Goal: Check status: Check status

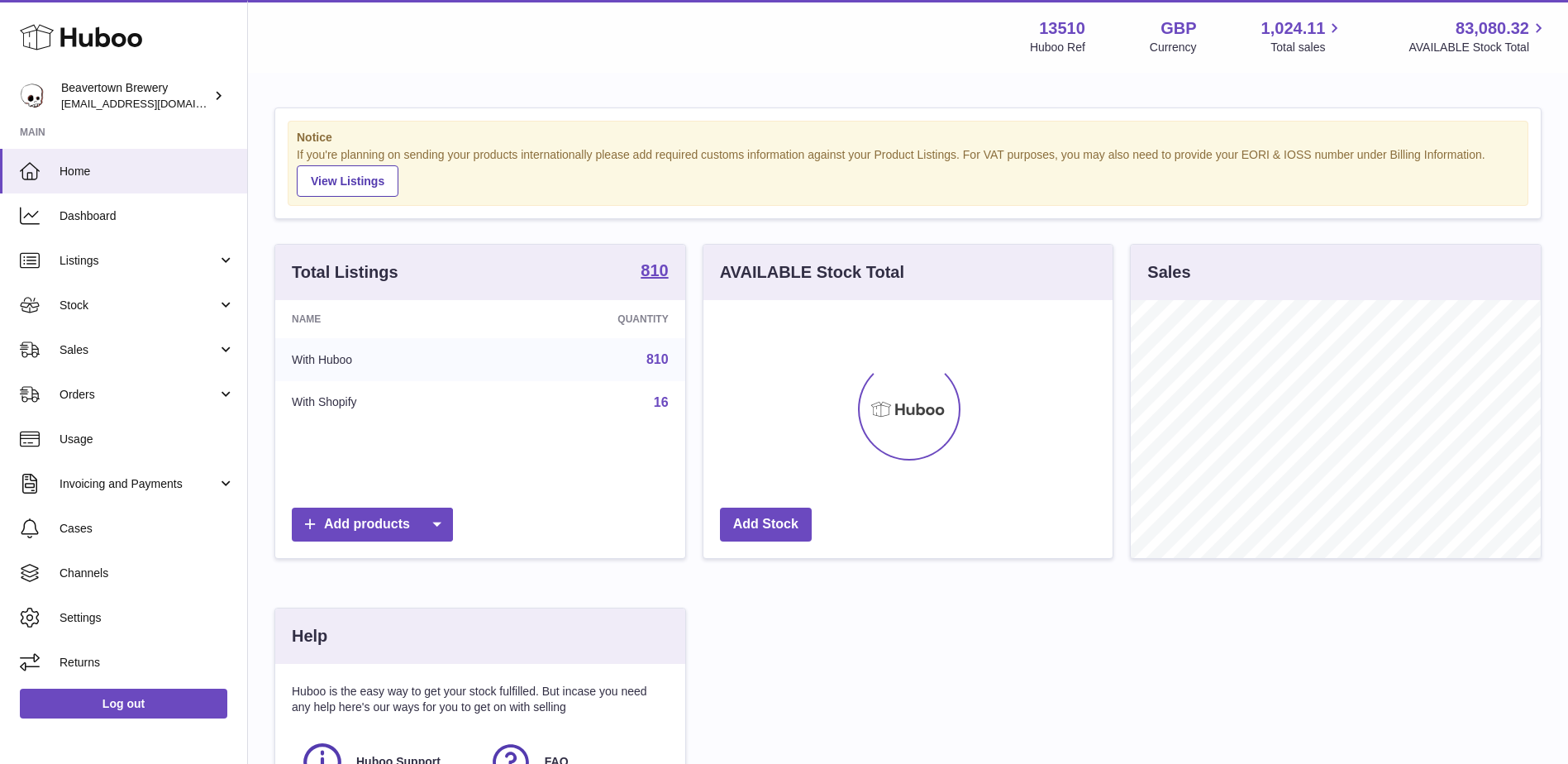
scroll to position [258, 409]
click at [170, 356] on span "Sales" at bounding box center [139, 350] width 158 height 16
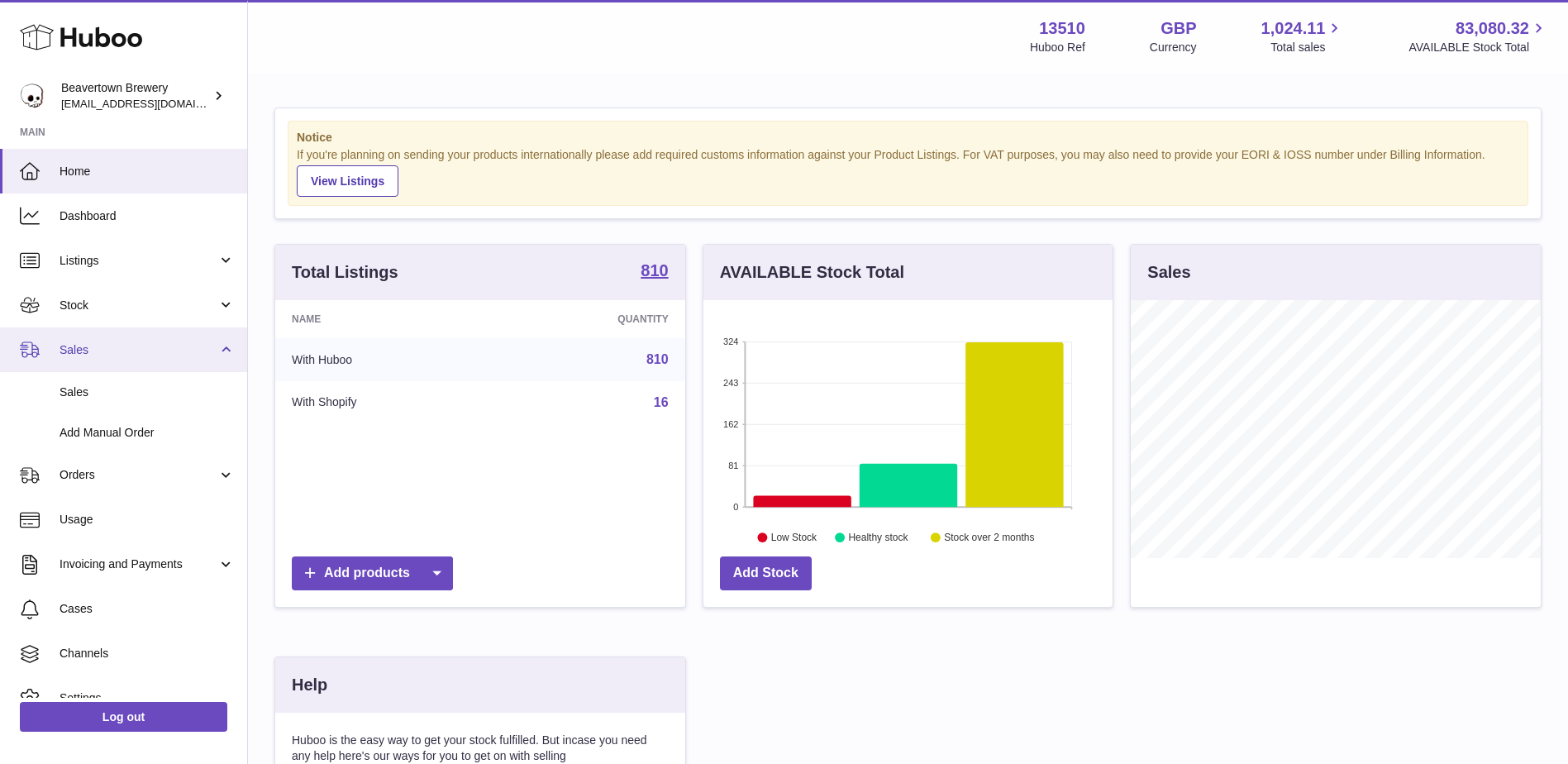
click at [170, 356] on span "Sales" at bounding box center [139, 350] width 158 height 16
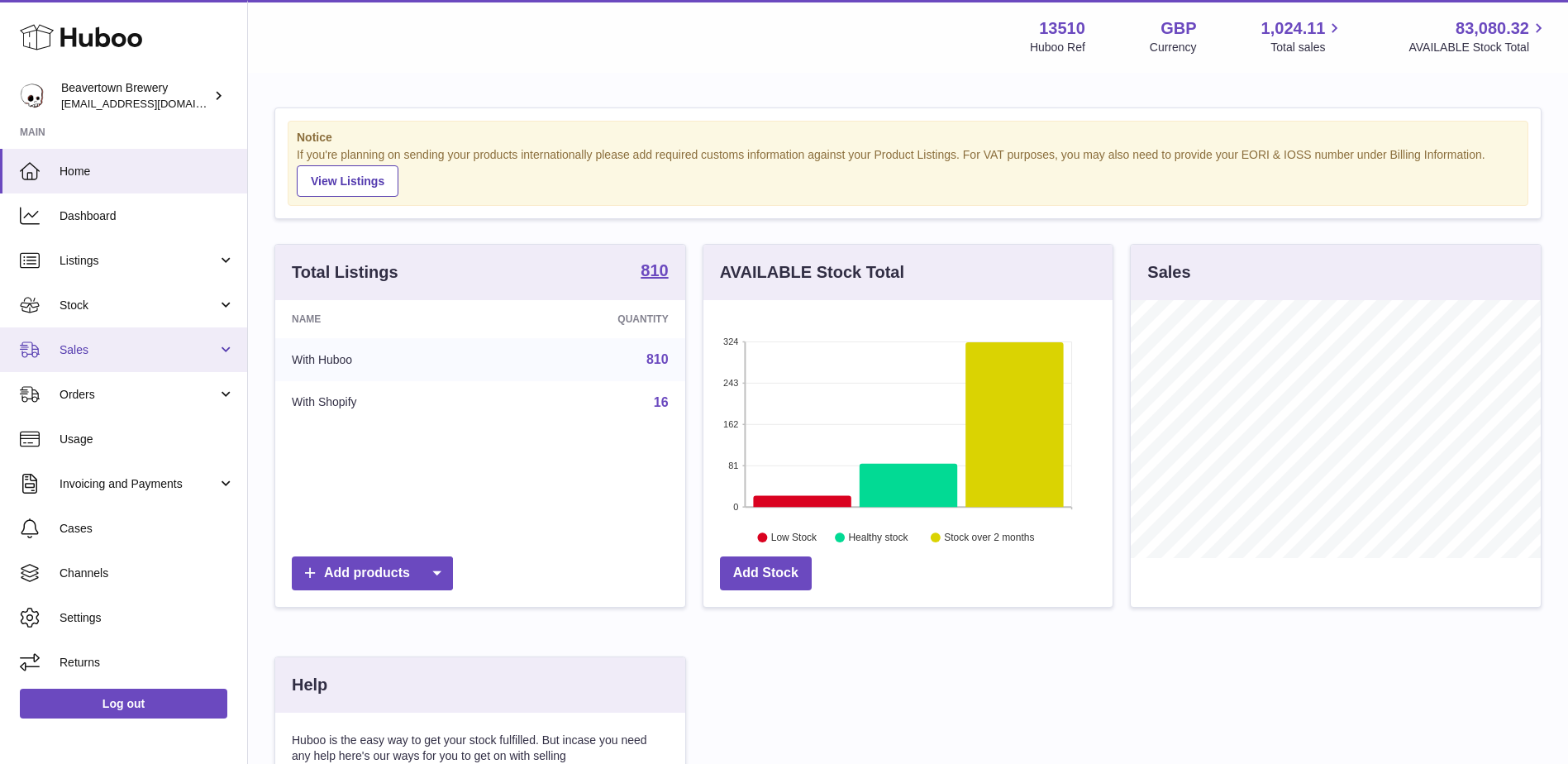
click at [149, 370] on link "Sales" at bounding box center [123, 349] width 247 height 44
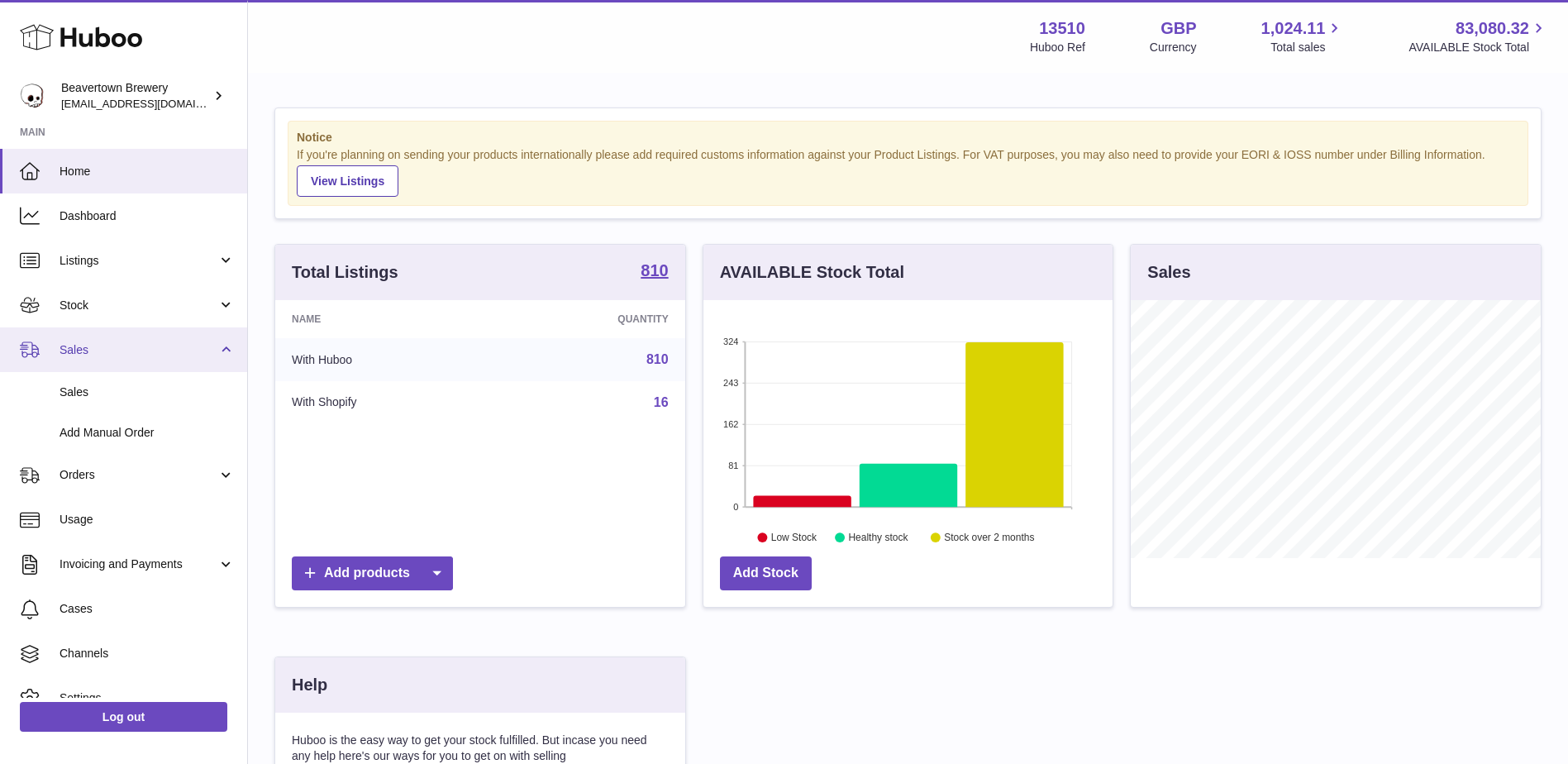
click at [152, 360] on link "Sales" at bounding box center [123, 349] width 247 height 44
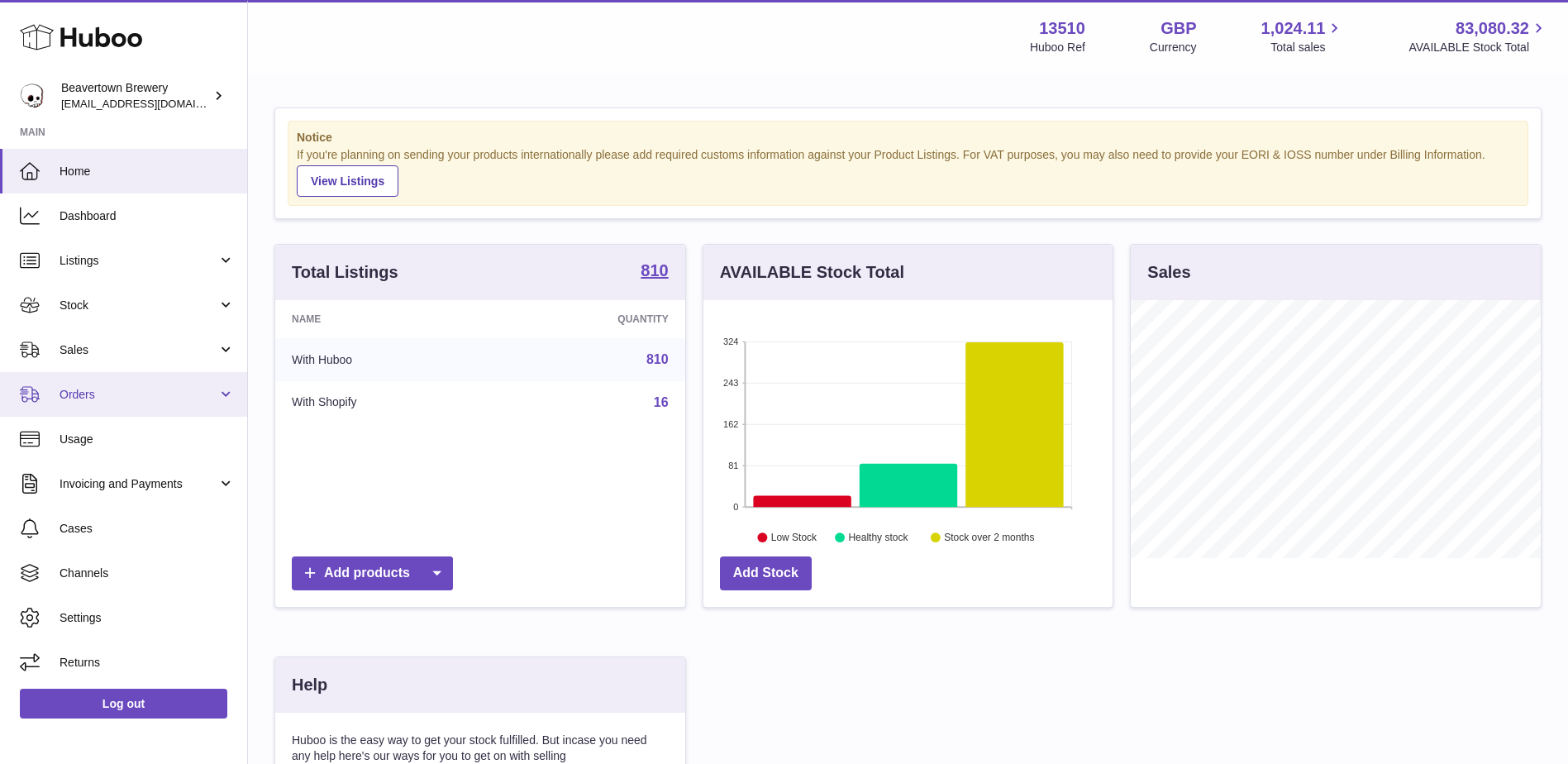
click at [174, 395] on span "Orders" at bounding box center [139, 394] width 158 height 16
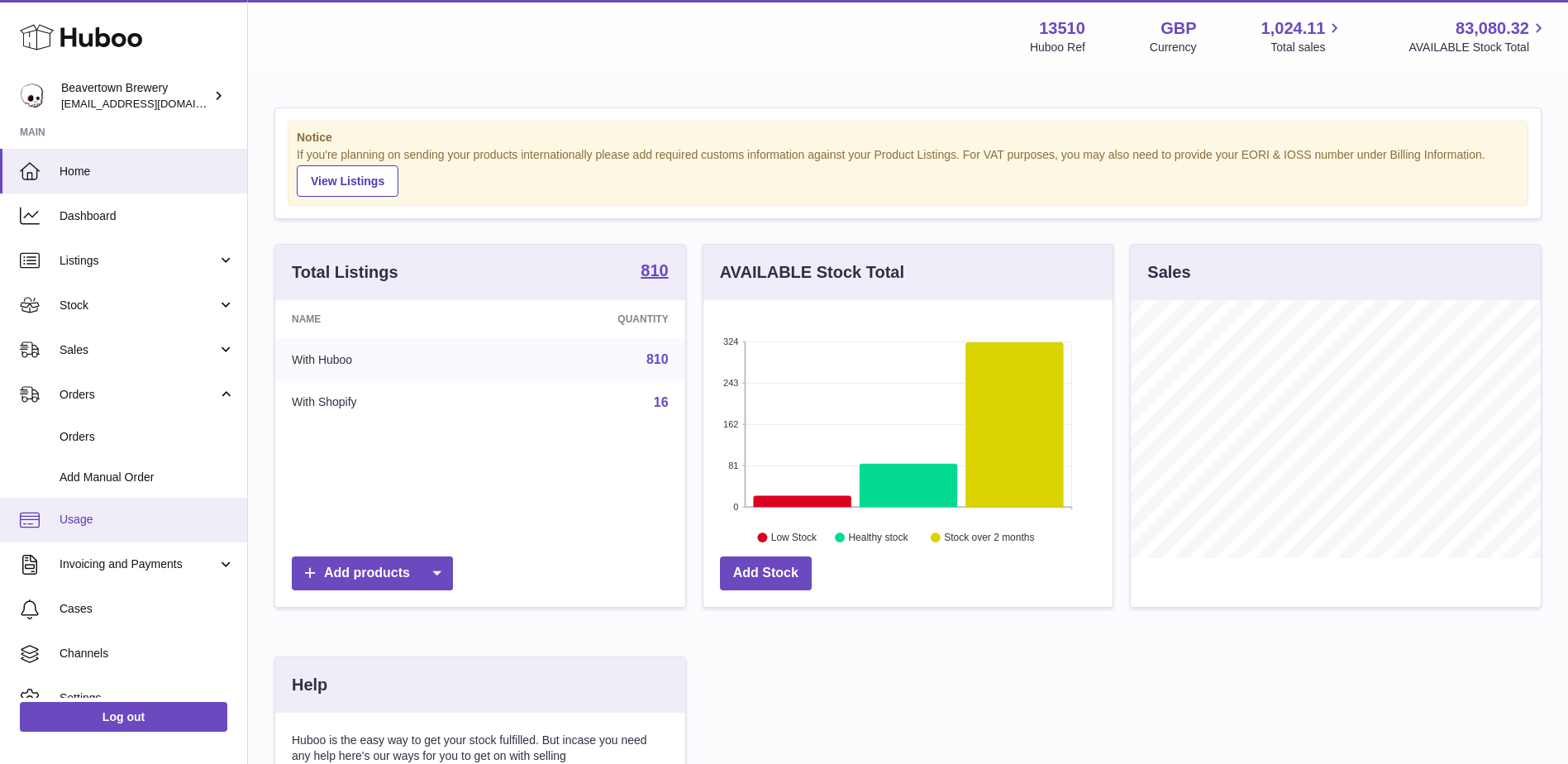
drag, startPoint x: 163, startPoint y: 433, endPoint x: 220, endPoint y: 521, distance: 104.8
click at [163, 433] on span "Orders" at bounding box center [148, 437] width 175 height 16
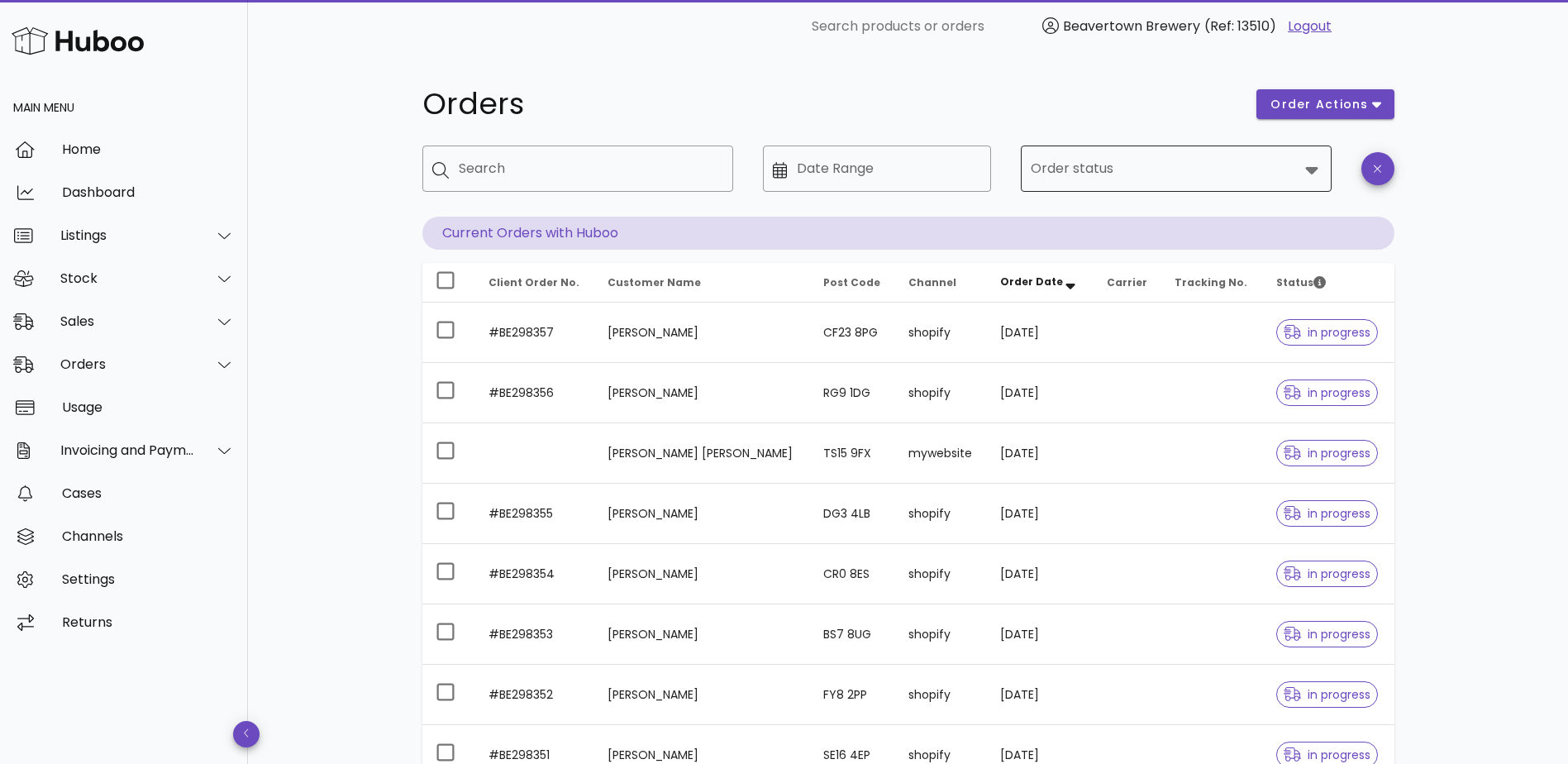
click at [1214, 189] on div "Order status" at bounding box center [1176, 168] width 291 height 46
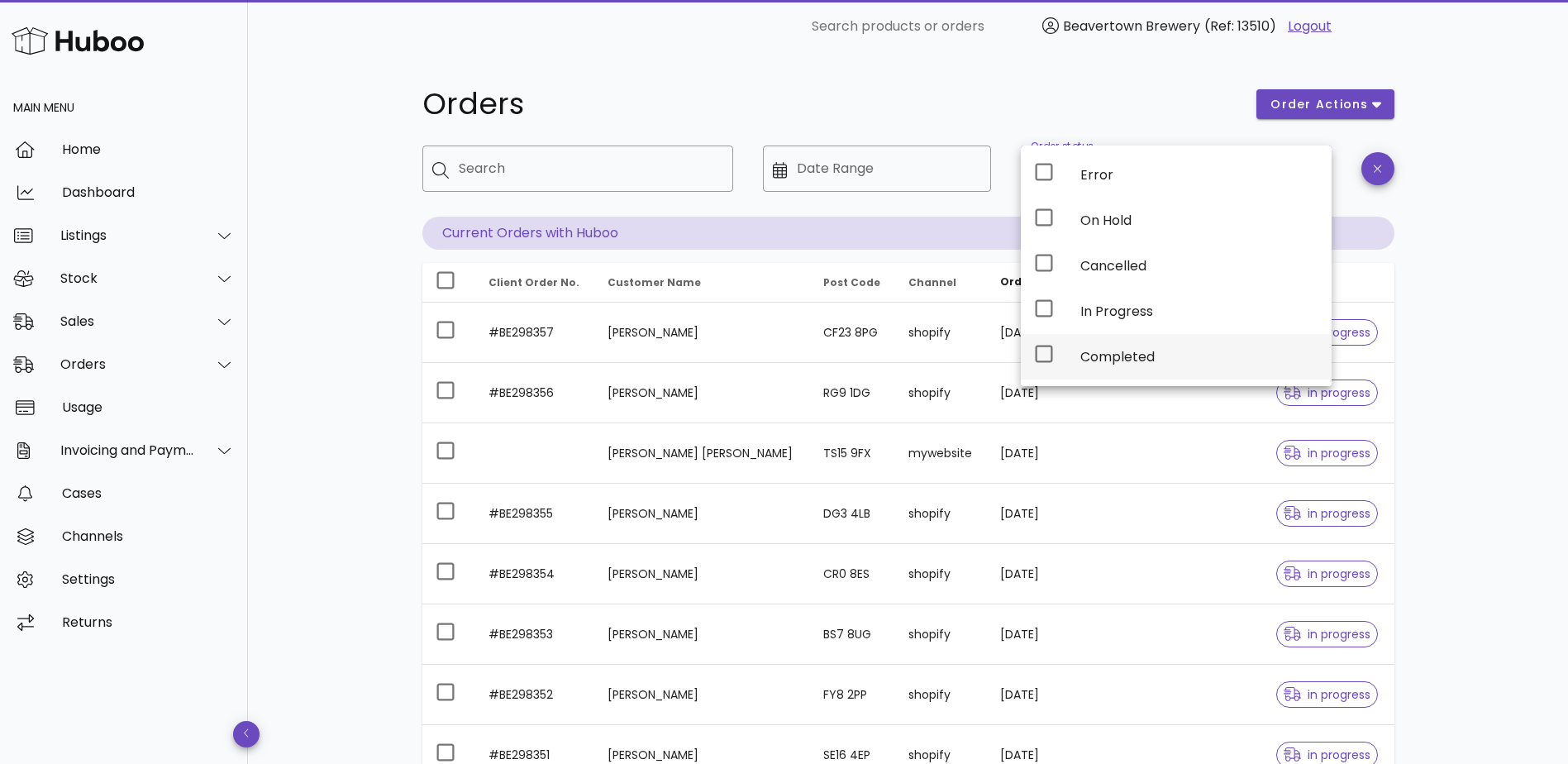
click at [1136, 344] on div "Completed" at bounding box center [1200, 357] width 238 height 35
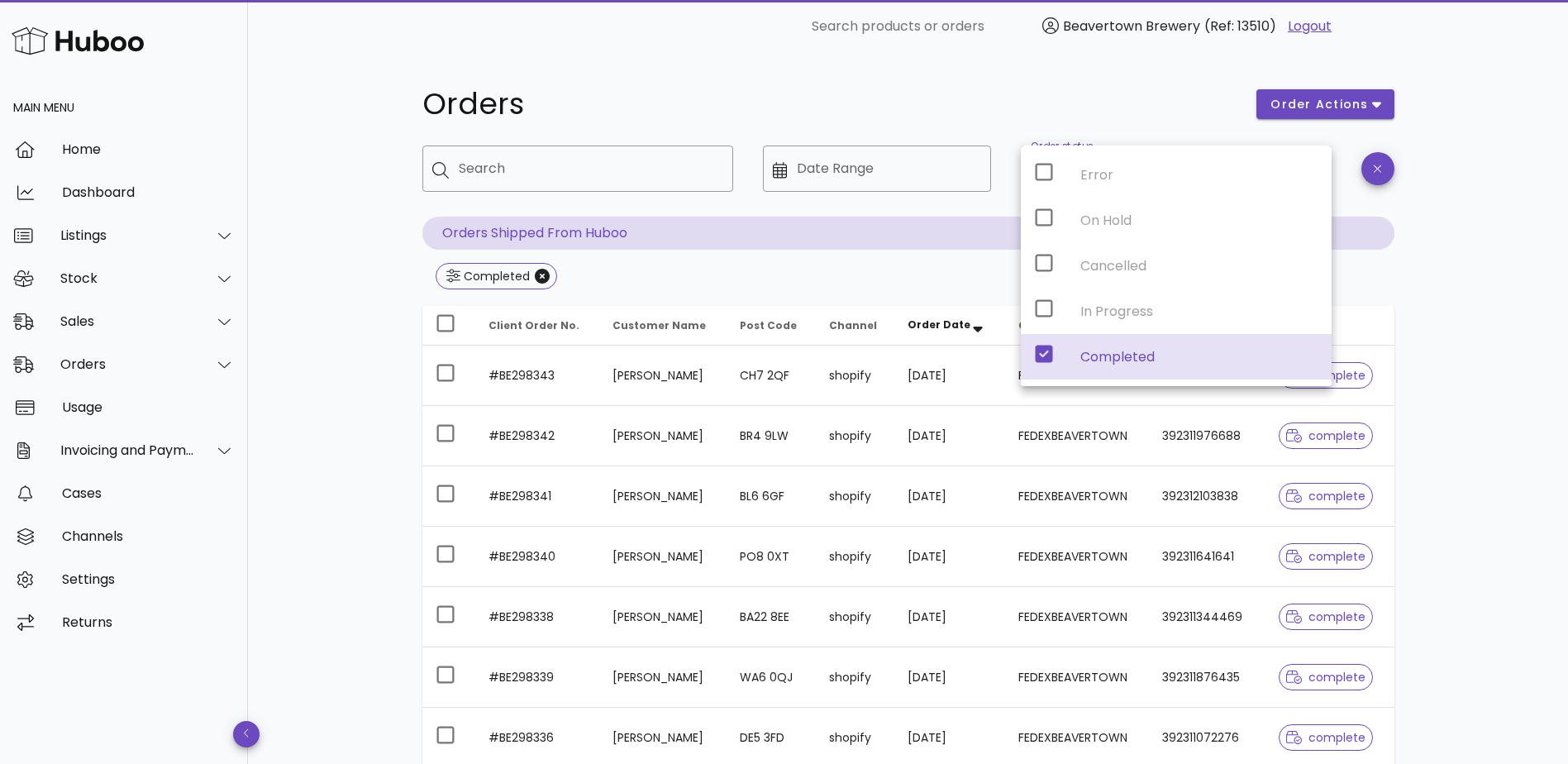
click at [1478, 502] on div "Orders order actions ​ Search ​ Date Range ​ Order status Completed Orders Ship…" at bounding box center [908, 592] width 1320 height 1078
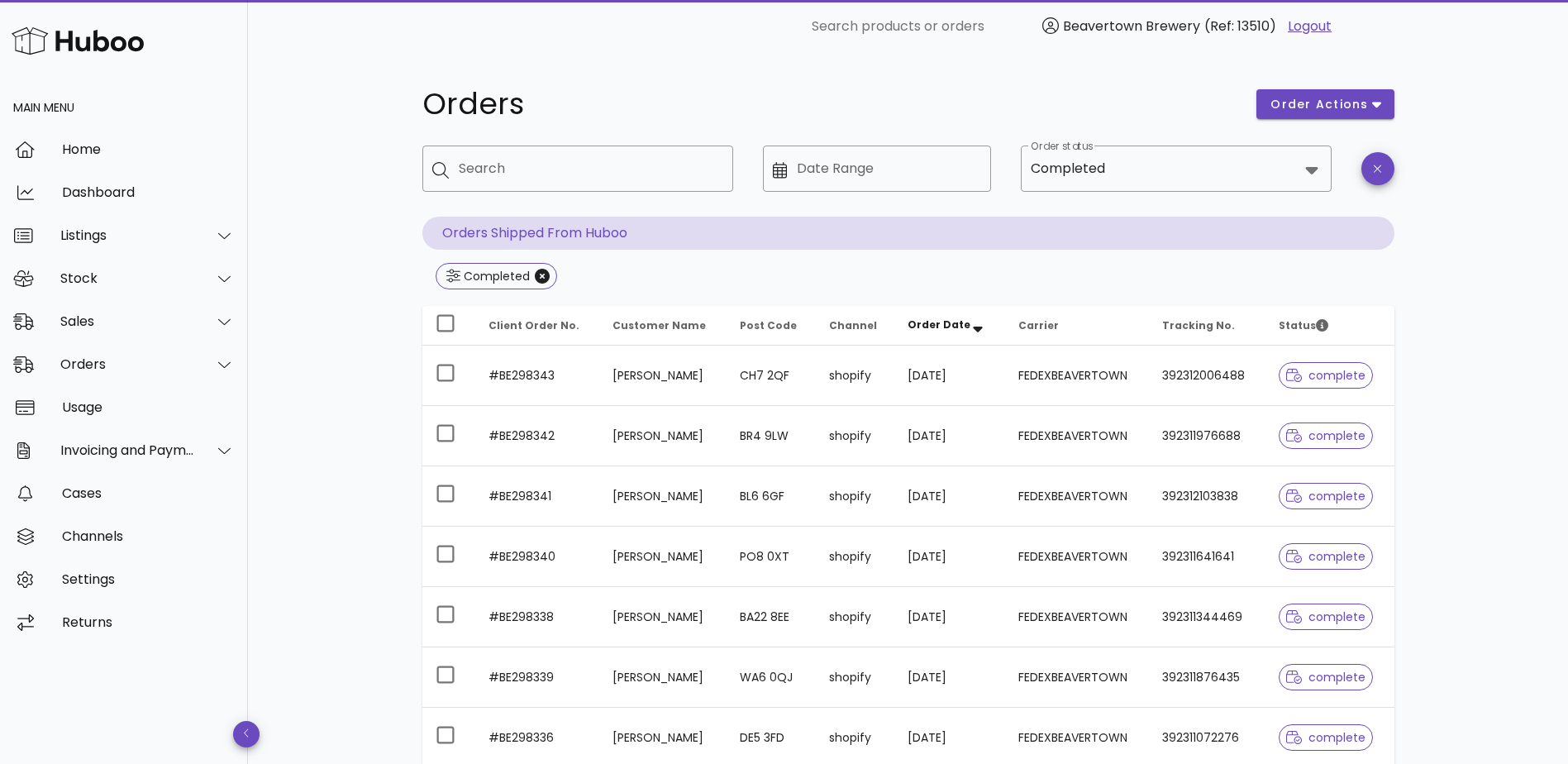
click at [894, 442] on td "shopify" at bounding box center [856, 436] width 80 height 60
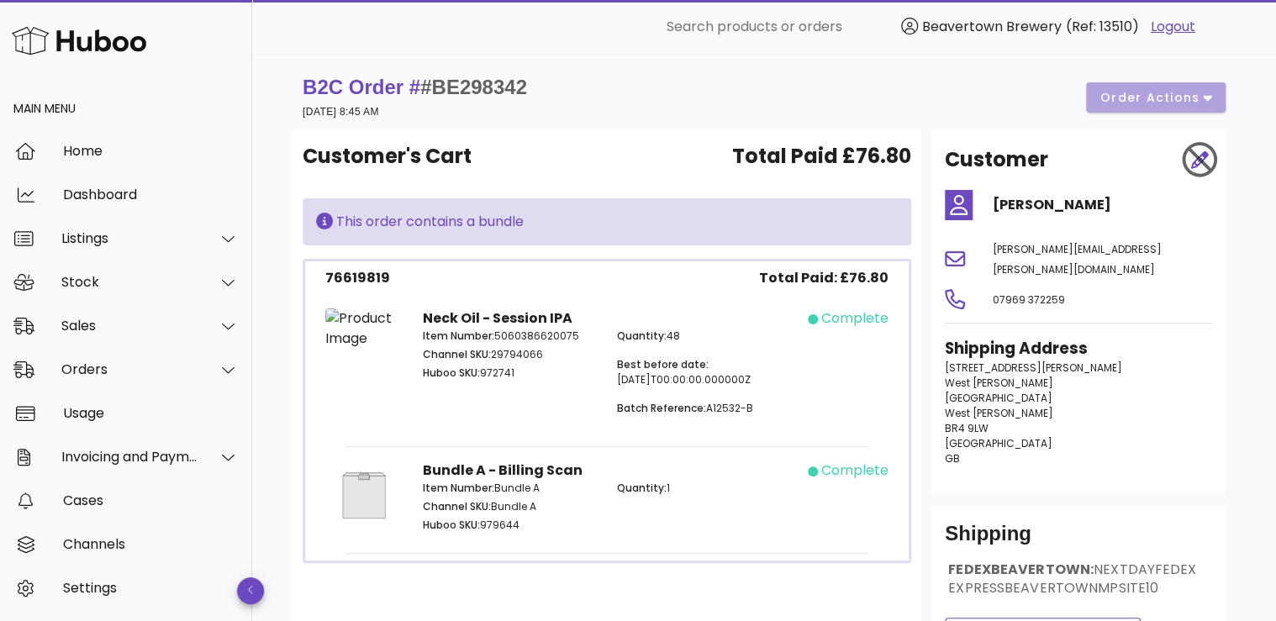
click at [1203, 146] on div at bounding box center [1198, 159] width 48 height 50
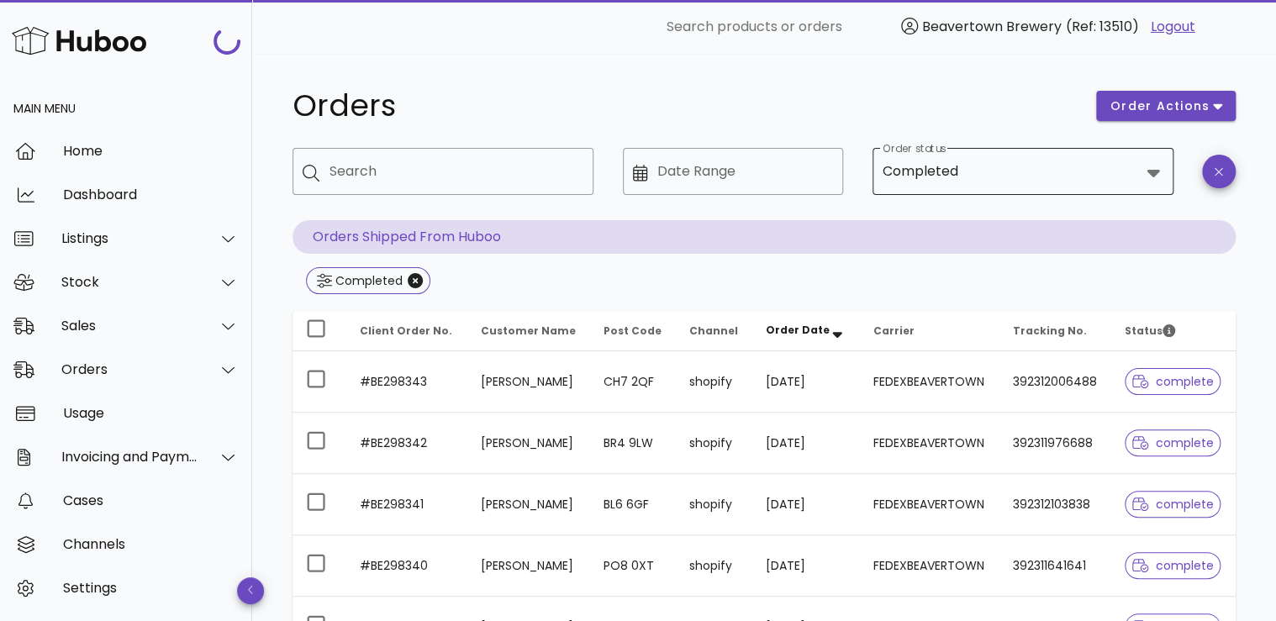
click at [1054, 185] on div "Completed" at bounding box center [1011, 171] width 257 height 40
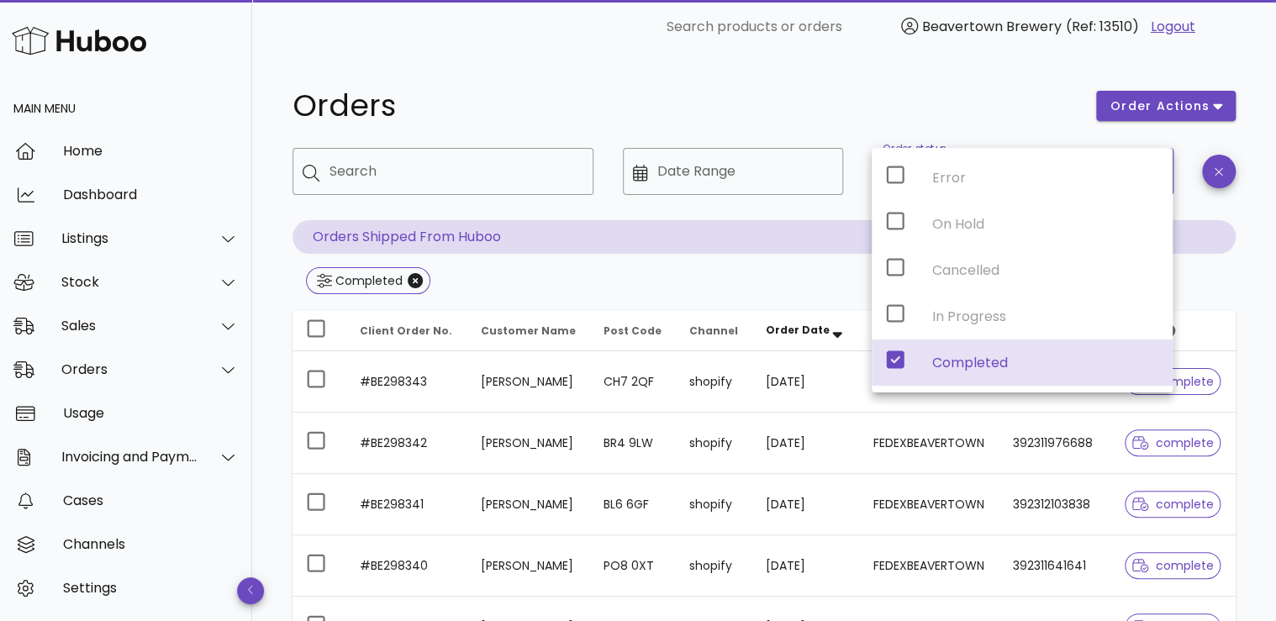
click at [926, 134] on div "Orders order actions ​ Search ​ Date Range ​ Order status Completed Orders Ship…" at bounding box center [763, 547] width 943 height 933
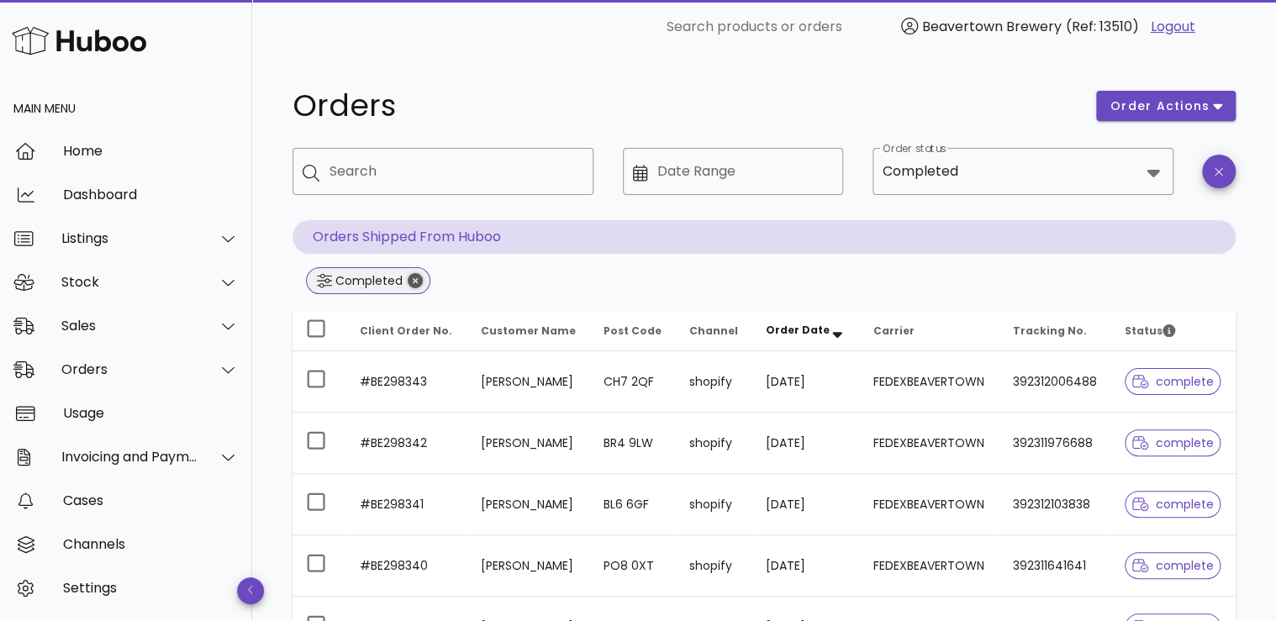
click at [408, 278] on icon "Close" at bounding box center [415, 280] width 15 height 15
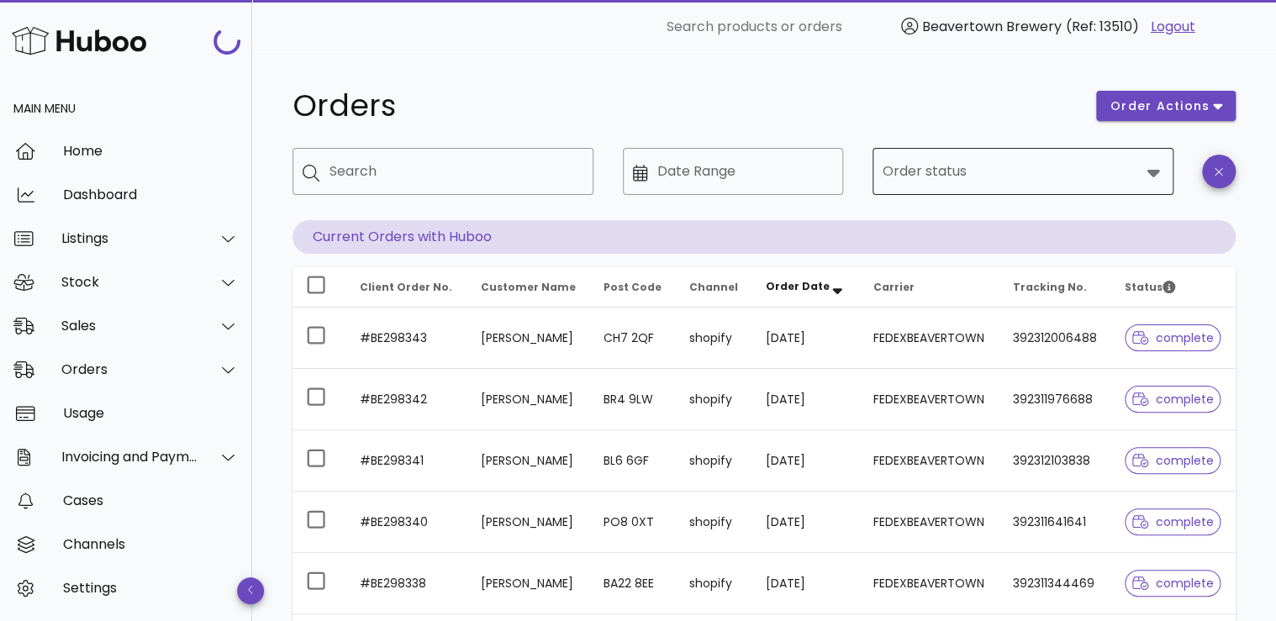
click at [1046, 170] on input "Order status" at bounding box center [1011, 171] width 257 height 27
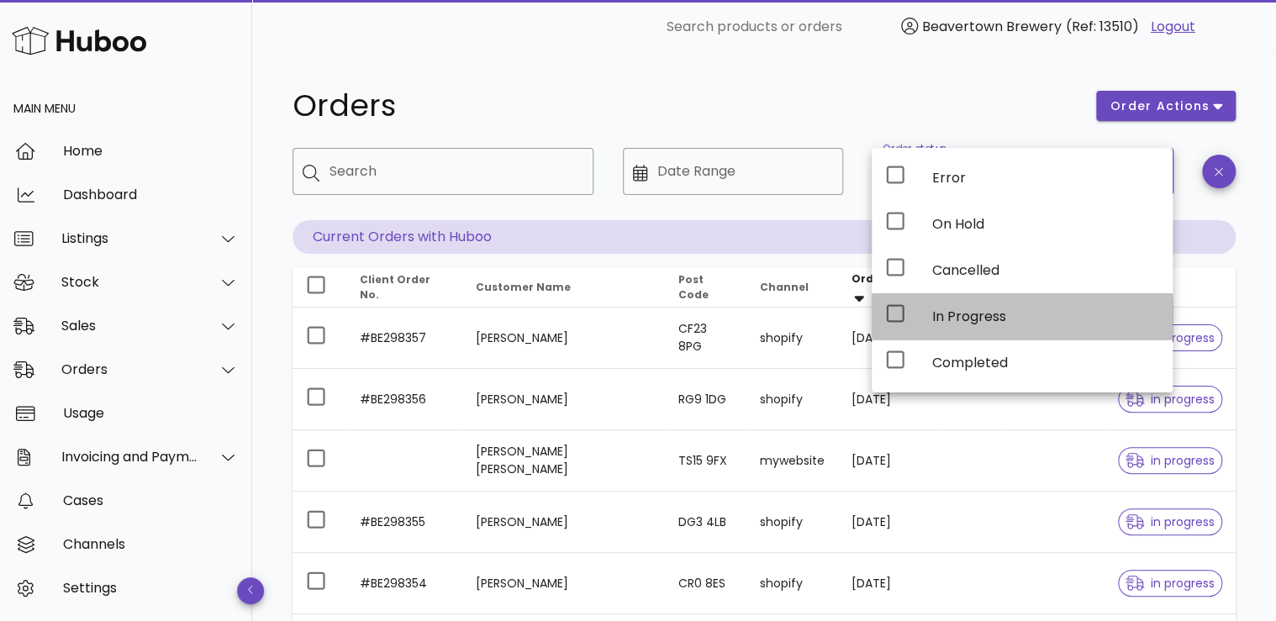
click at [1005, 324] on div "In Progress" at bounding box center [1045, 316] width 227 height 36
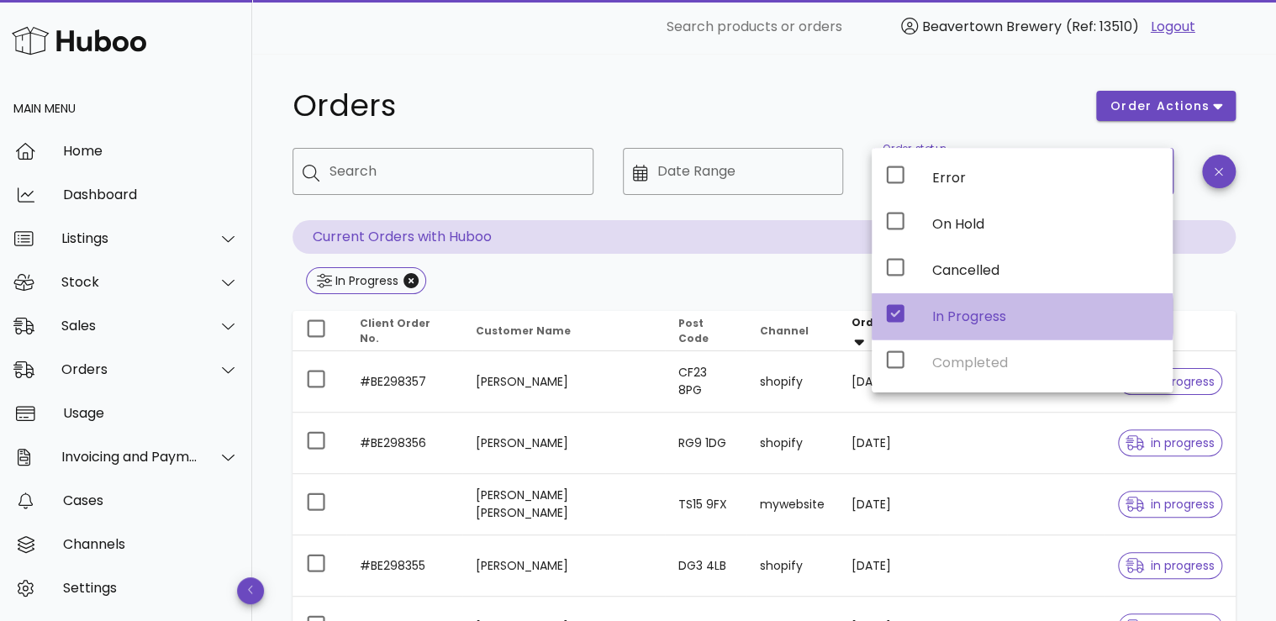
click at [1073, 317] on div "In Progress" at bounding box center [1045, 316] width 227 height 16
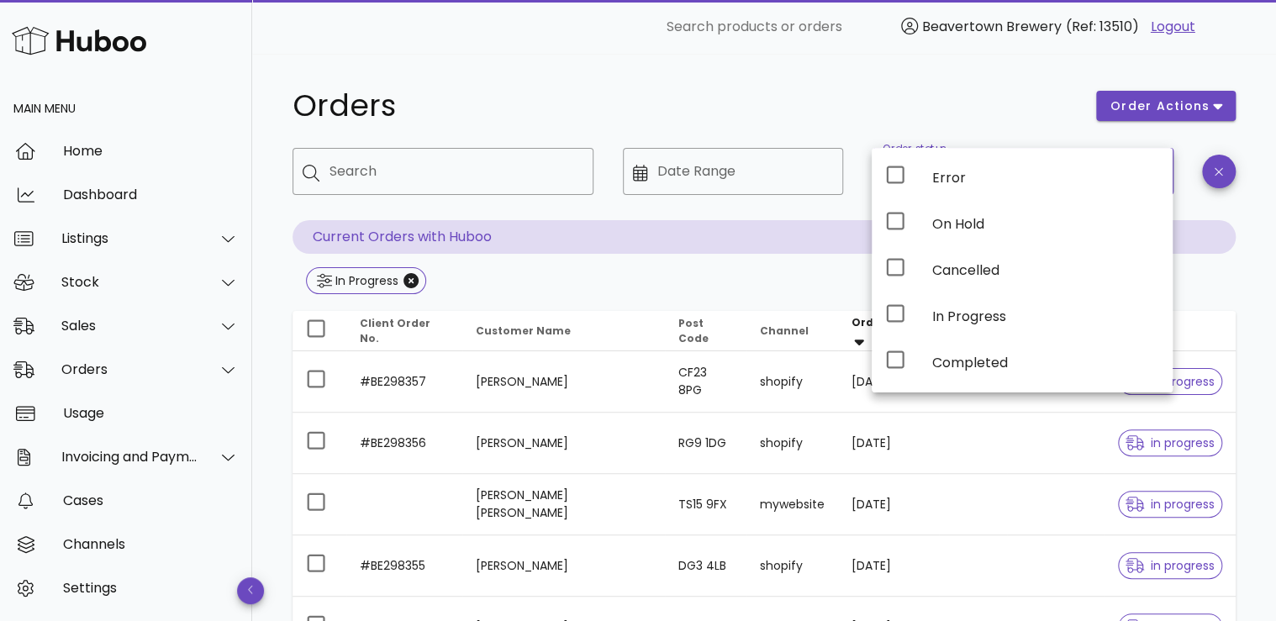
drag, startPoint x: 1225, startPoint y: 321, endPoint x: 1228, endPoint y: 331, distance: 10.6
click at [1225, 322] on th "Status" at bounding box center [1169, 331] width 131 height 40
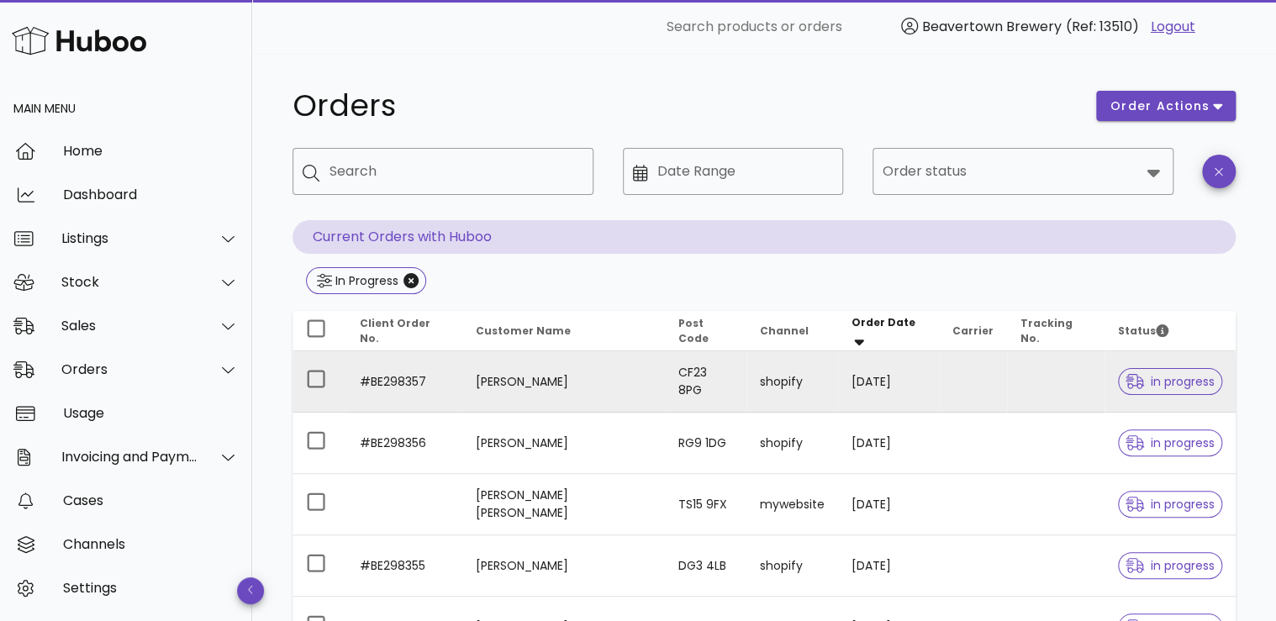
click at [962, 384] on td at bounding box center [973, 381] width 68 height 61
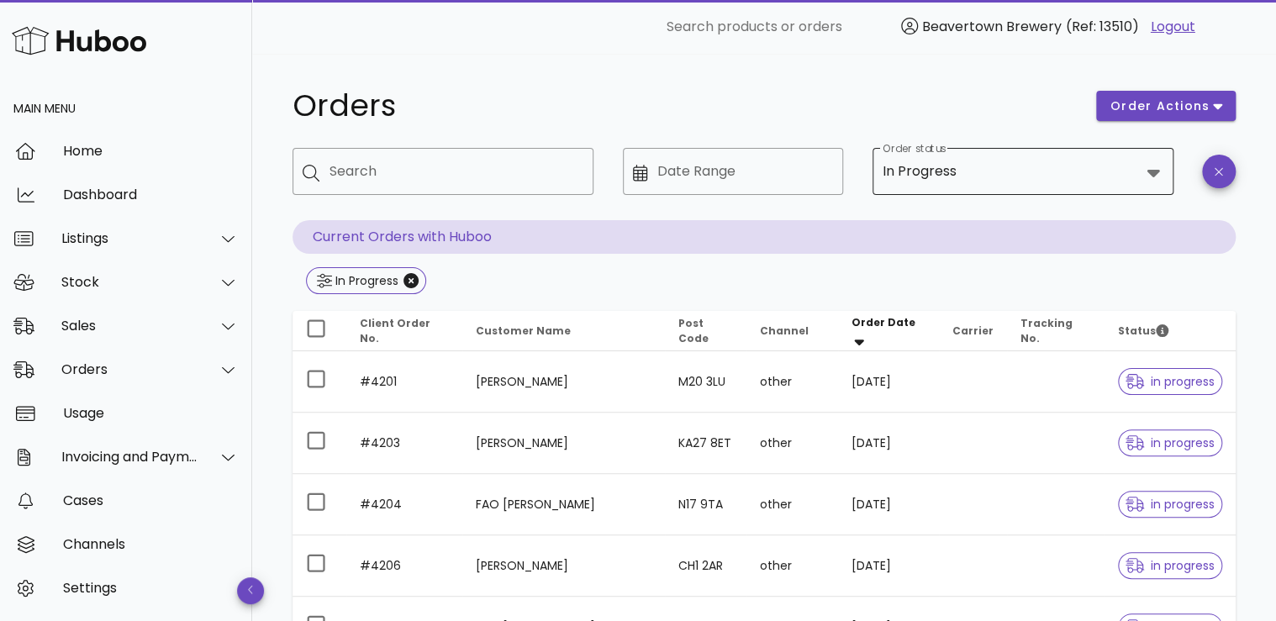
click at [993, 182] on input "Order status" at bounding box center [1050, 171] width 180 height 27
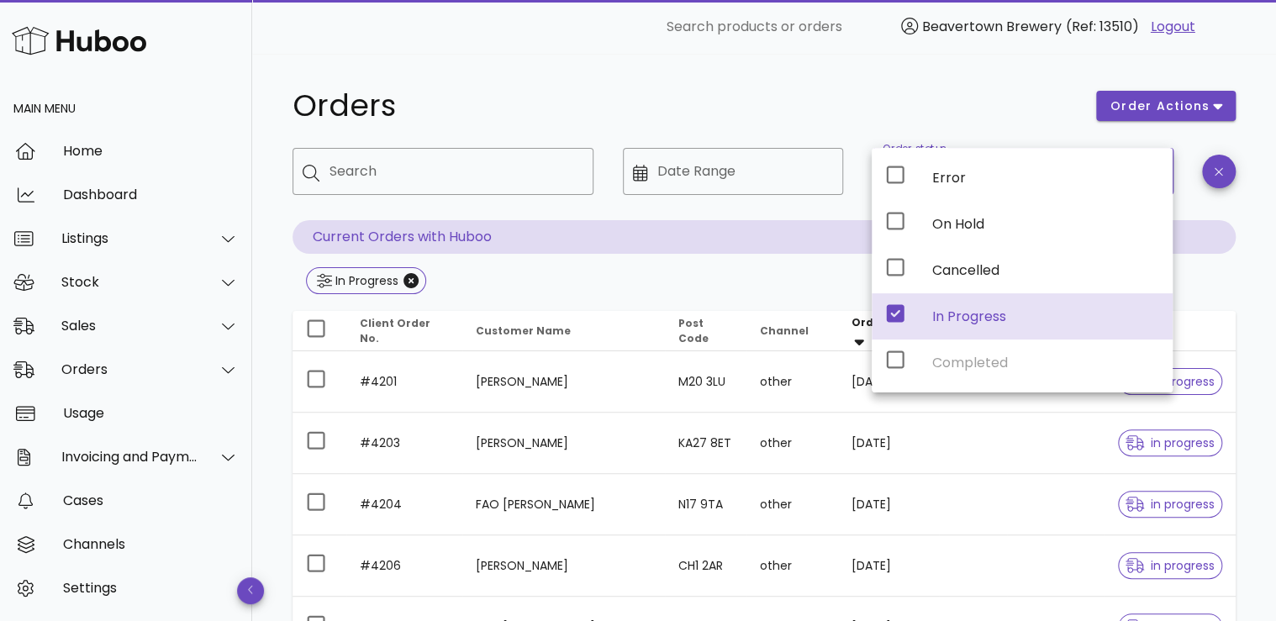
click at [401, 279] on span "In Progress" at bounding box center [366, 280] width 98 height 25
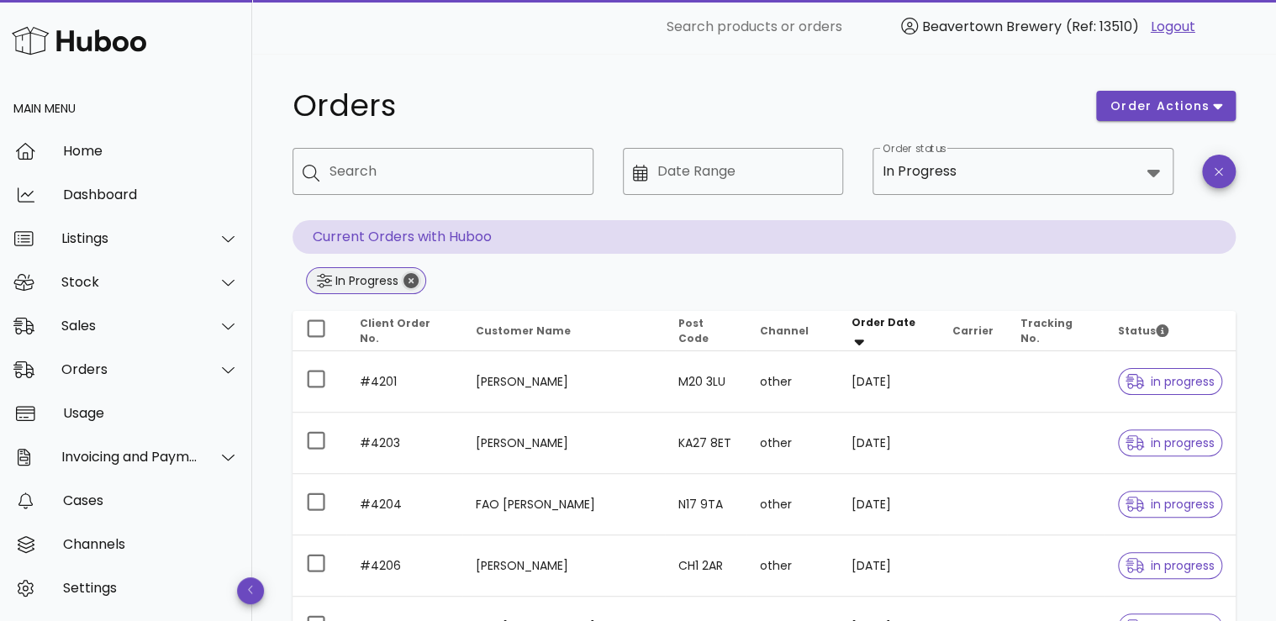
click at [412, 278] on icon "Close" at bounding box center [410, 280] width 15 height 15
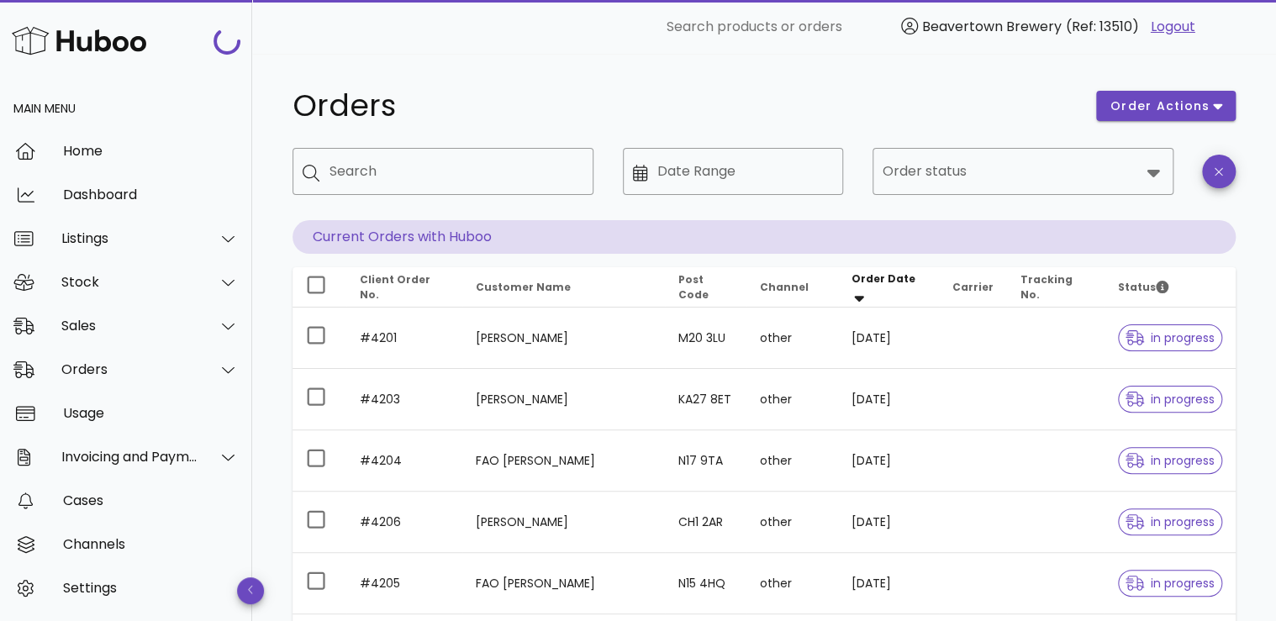
drag, startPoint x: 966, startPoint y: 175, endPoint x: 967, endPoint y: 185, distance: 10.2
click at [966, 174] on input "Order status" at bounding box center [1011, 171] width 257 height 27
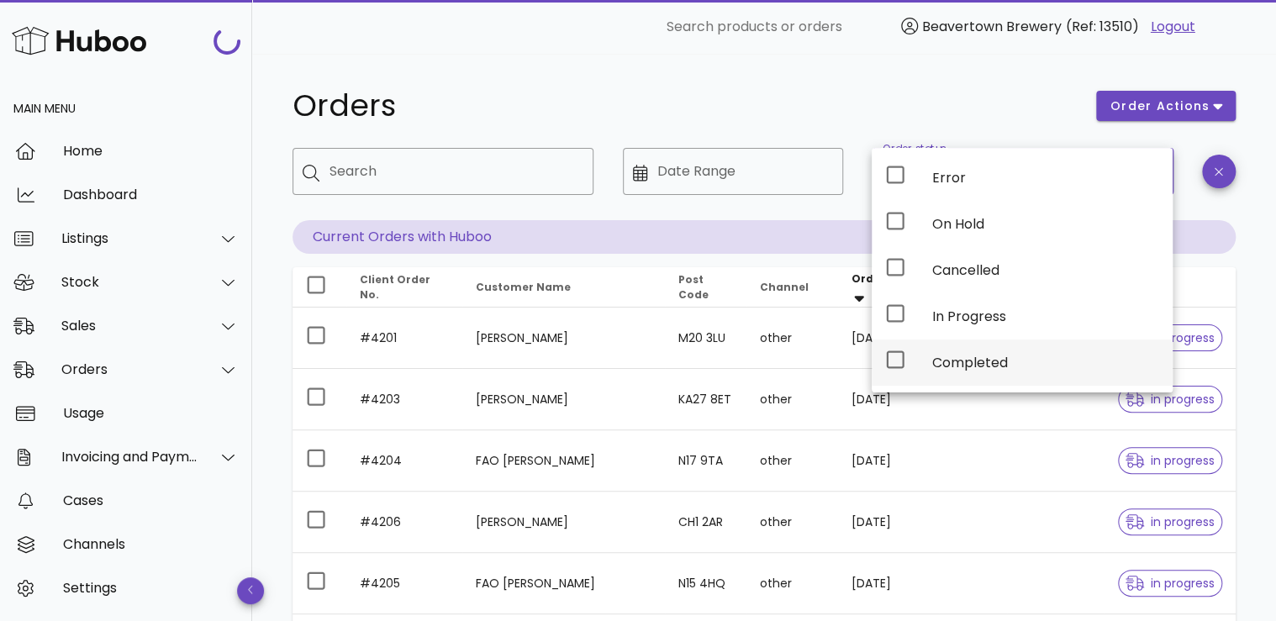
click at [978, 355] on div "Completed" at bounding box center [1045, 363] width 227 height 16
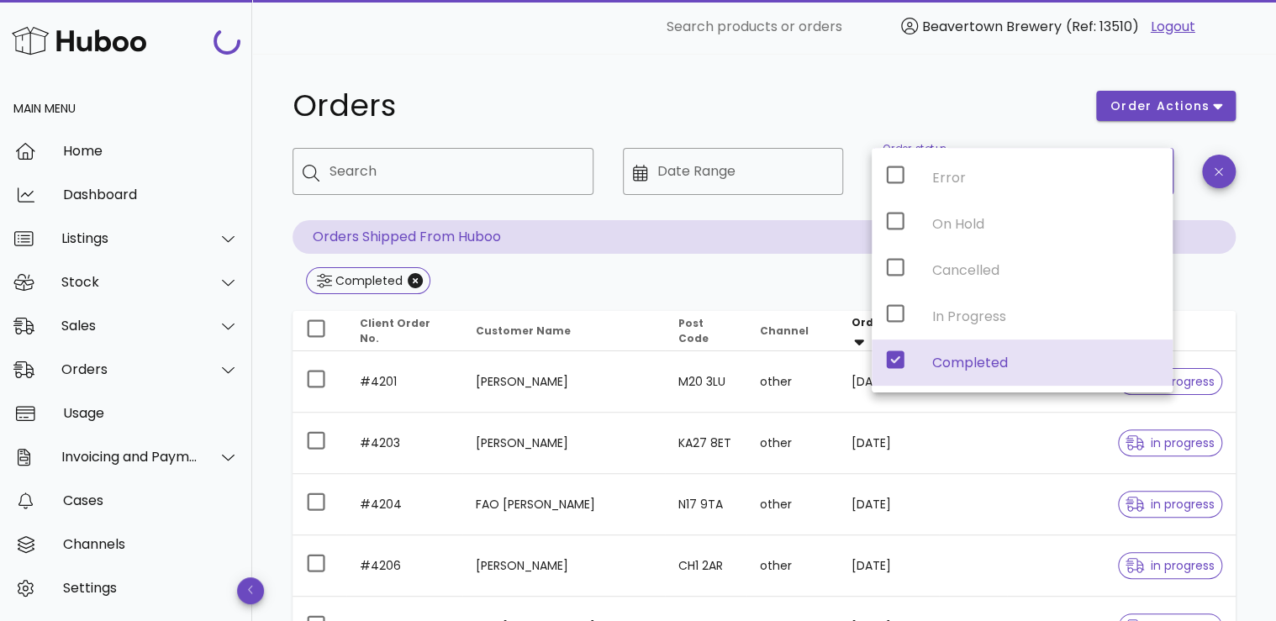
click at [965, 117] on h1 "Orders" at bounding box center [683, 106] width 783 height 30
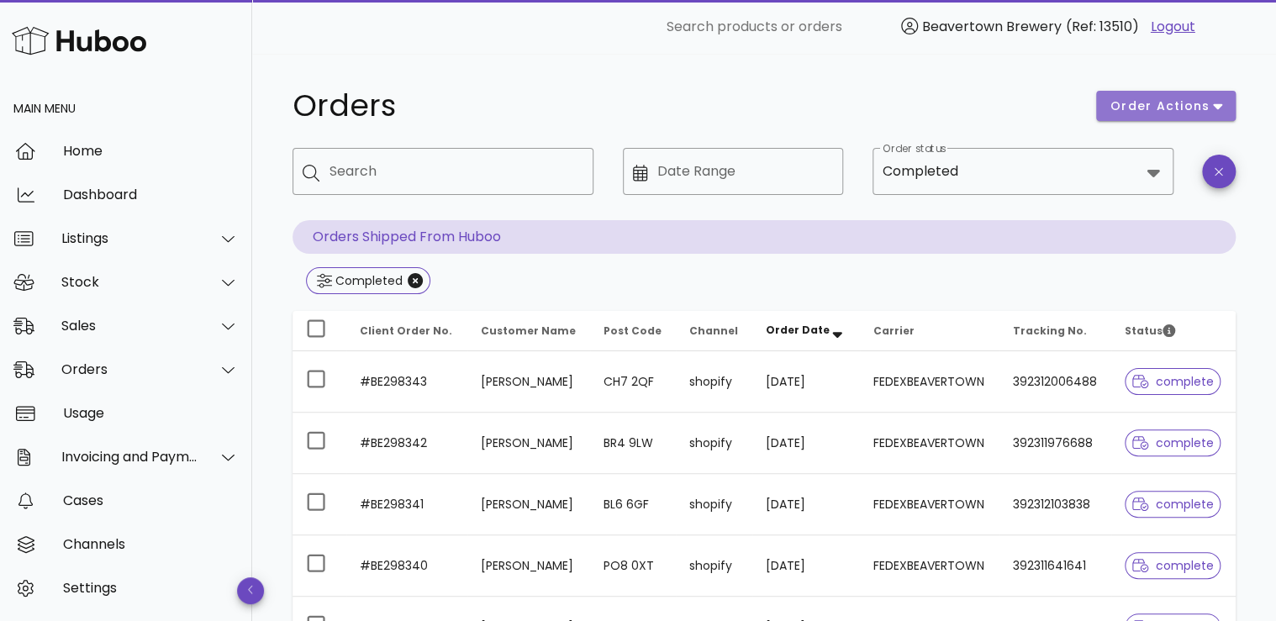
click at [1211, 104] on span "order actions" at bounding box center [1165, 106] width 113 height 18
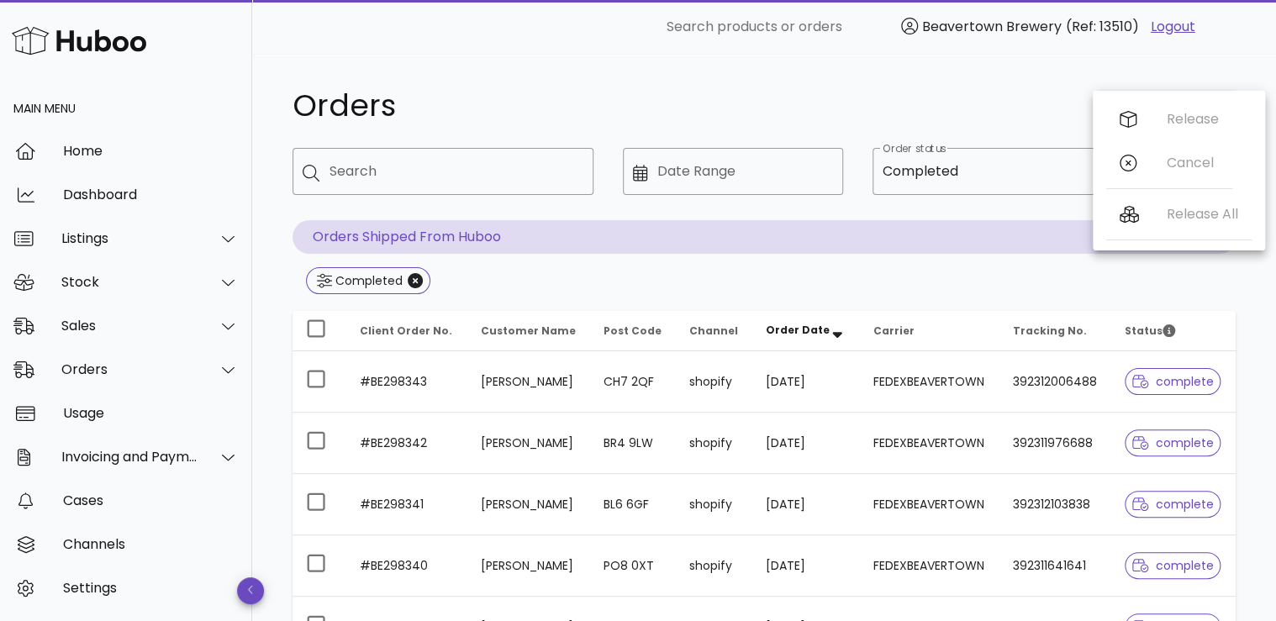
click at [1042, 107] on h1 "Orders" at bounding box center [683, 106] width 783 height 30
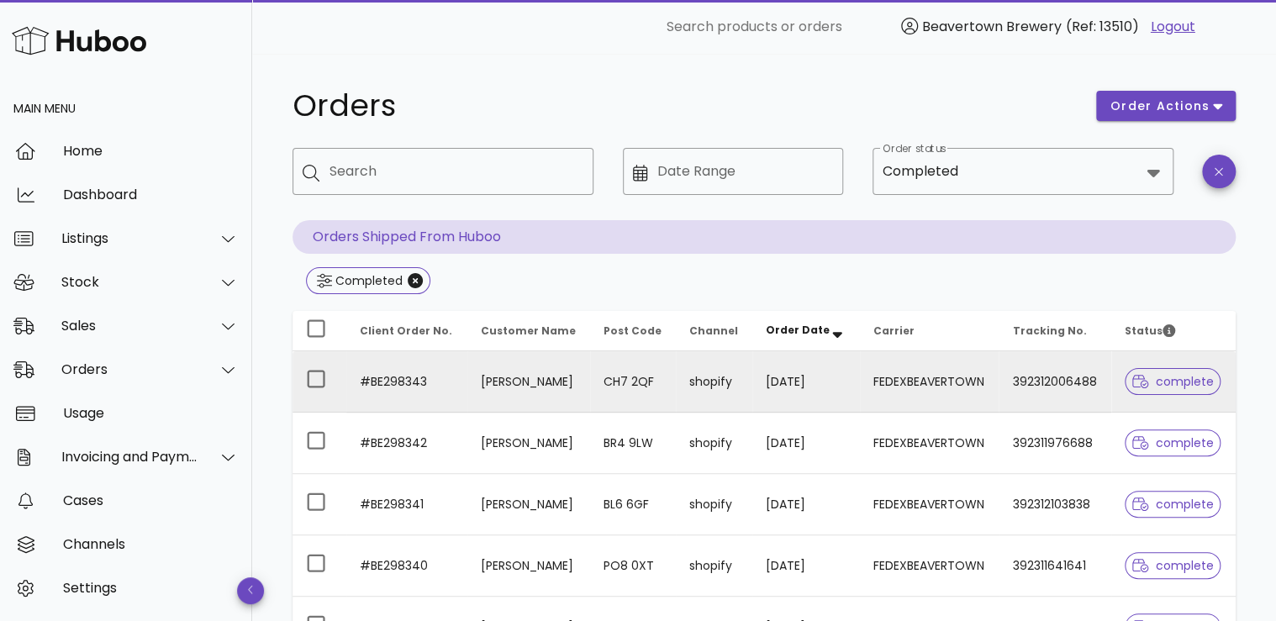
click at [767, 389] on td "[DATE]" at bounding box center [805, 381] width 107 height 61
